Goal: Check status: Check status

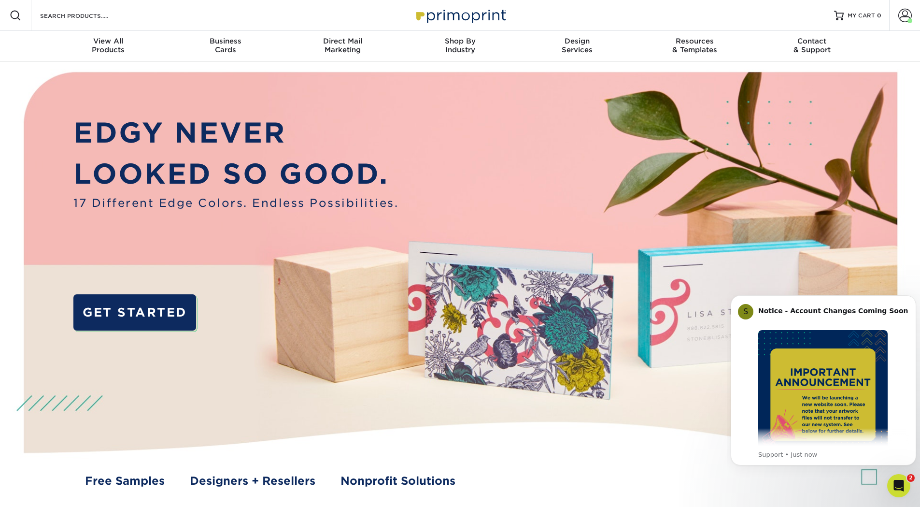
click at [904, 35] on nav "Resources Menu Search Products Account Welcome, [GEOGRAPHIC_DATA] Account Dashb…" at bounding box center [460, 31] width 920 height 62
click at [906, 16] on span at bounding box center [905, 16] width 14 height 14
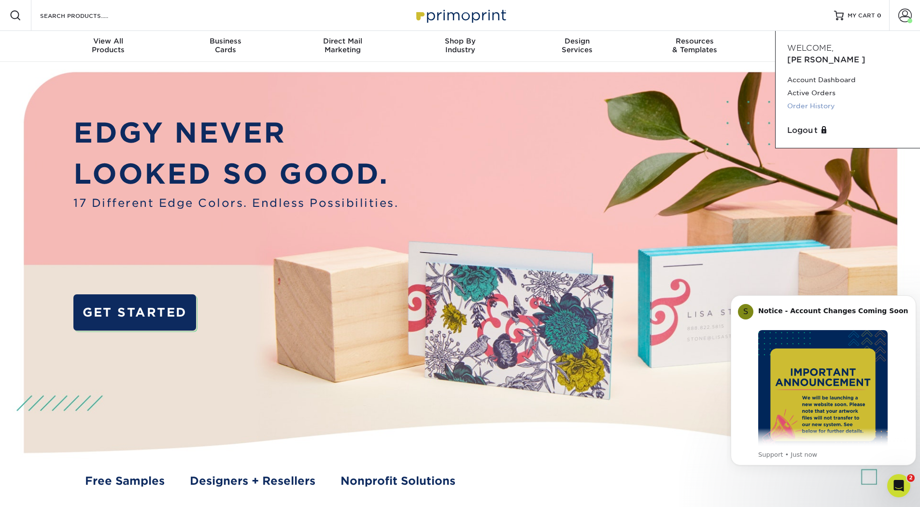
click at [805, 99] on link "Order History" at bounding box center [847, 105] width 121 height 13
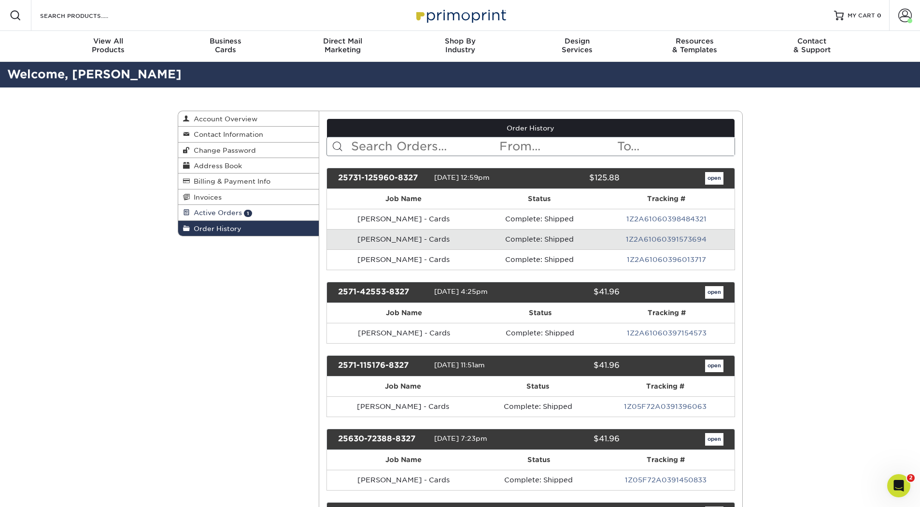
click at [224, 213] on span "Active Orders" at bounding box center [216, 213] width 52 height 8
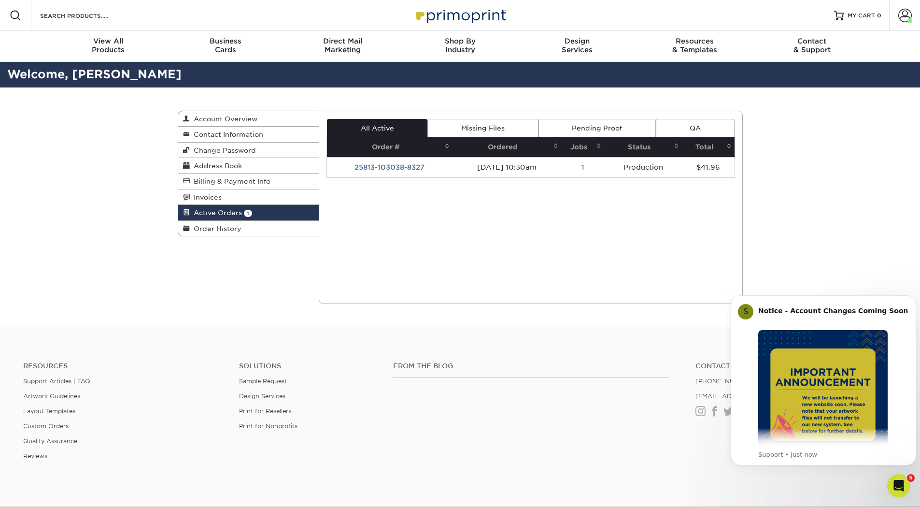
click at [469, 131] on link "Missing Files" at bounding box center [482, 128] width 111 height 18
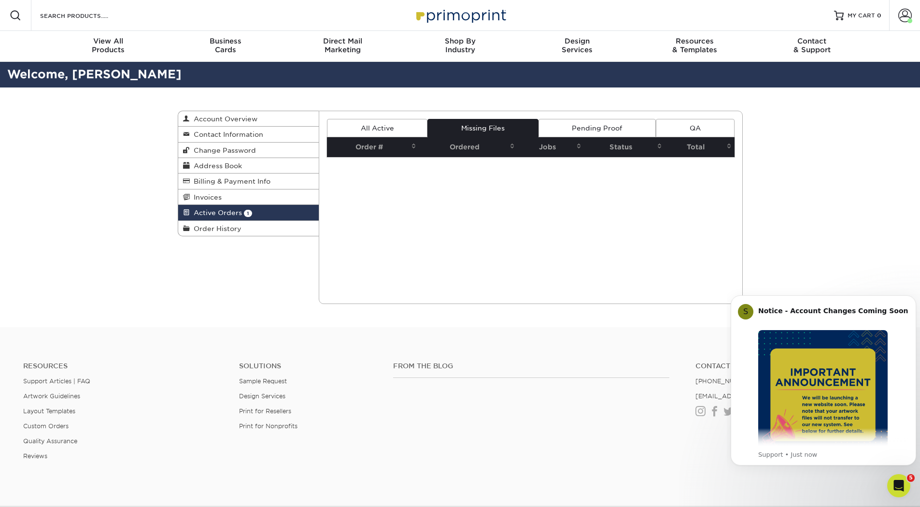
click at [391, 128] on link "All Active" at bounding box center [377, 128] width 100 height 18
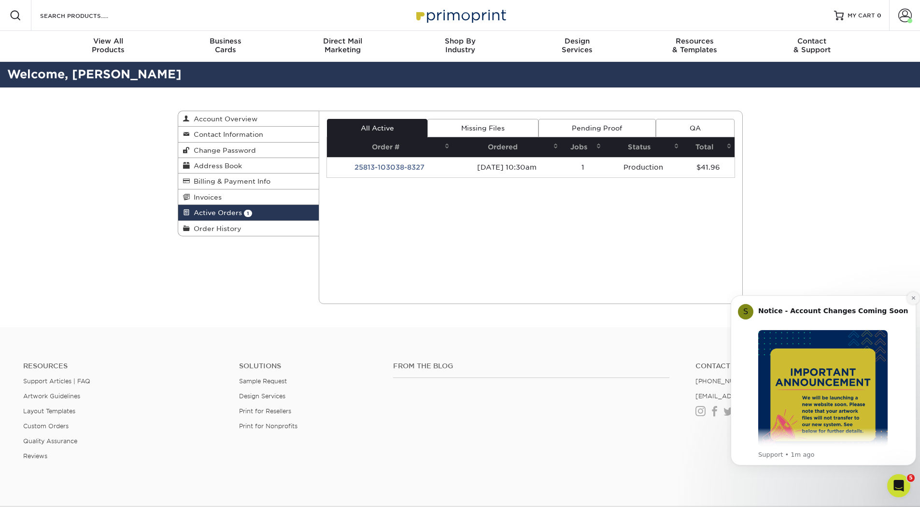
click at [914, 299] on icon "Dismiss notification" at bounding box center [913, 297] width 5 height 5
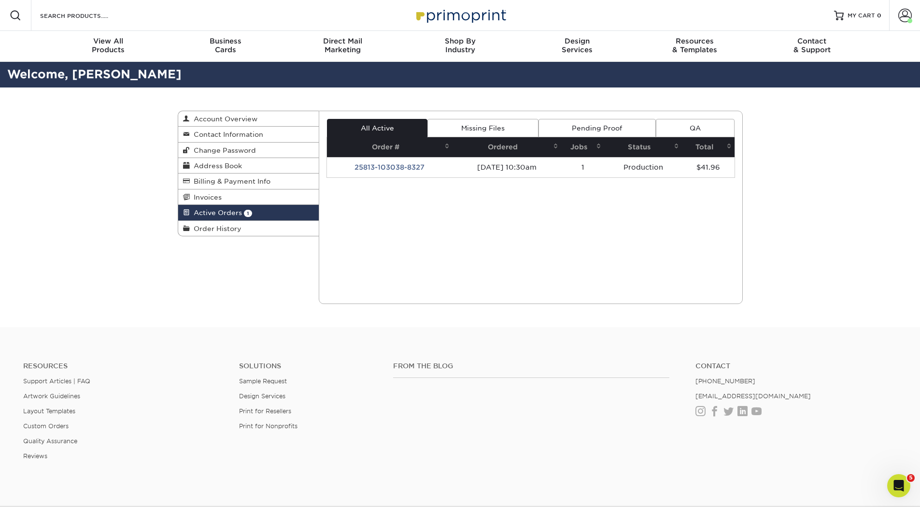
click at [566, 129] on link "Pending Proof" at bounding box center [597, 128] width 117 height 18
